Goal: Go to known website: Access a specific website the user already knows

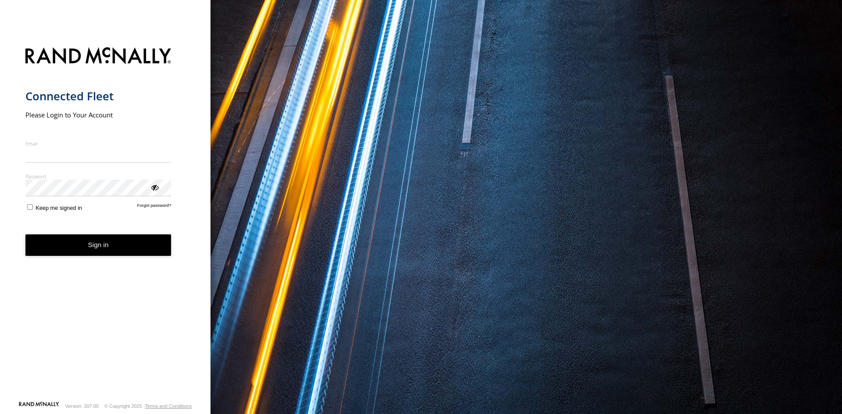
type input "**********"
click at [112, 256] on button "Sign in" at bounding box center [98, 245] width 146 height 21
